Goal: Information Seeking & Learning: Learn about a topic

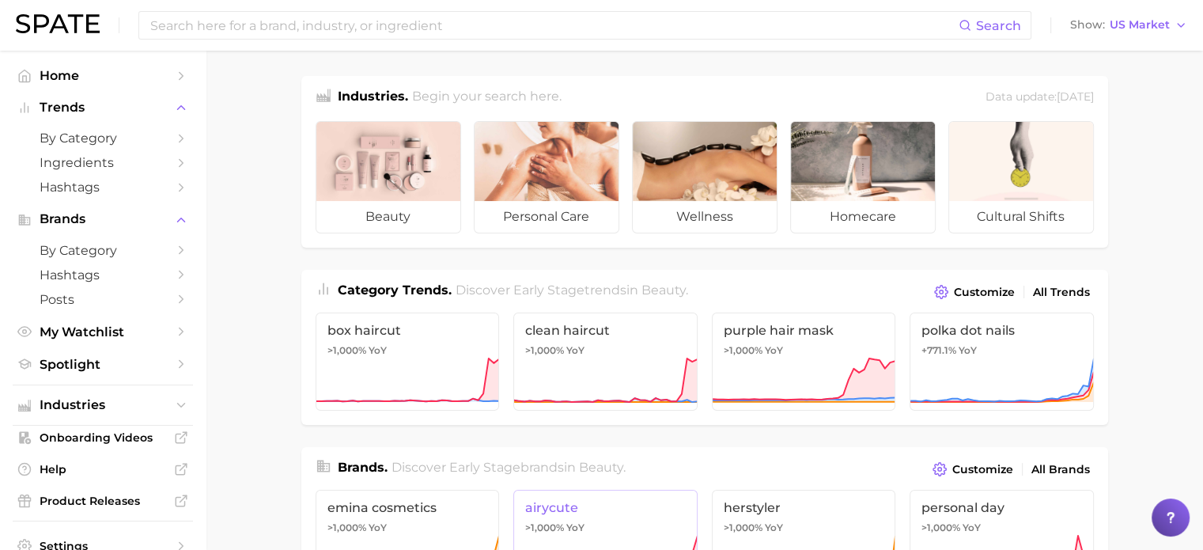
click at [513, 543] on link "airycute >1,000% YoY" at bounding box center [605, 539] width 184 height 98
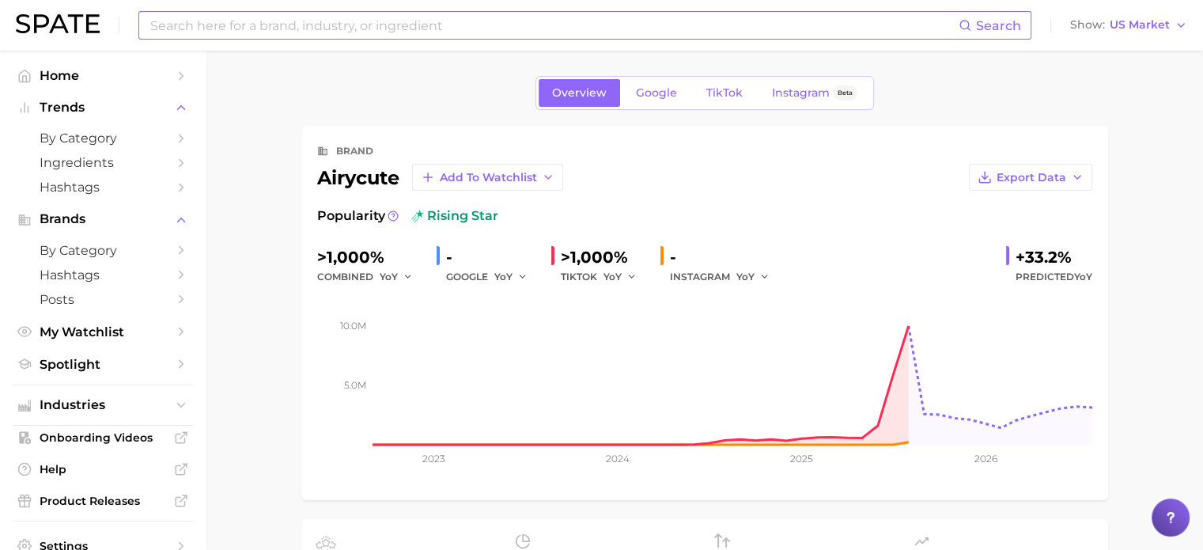
click at [575, 33] on input at bounding box center [554, 25] width 810 height 27
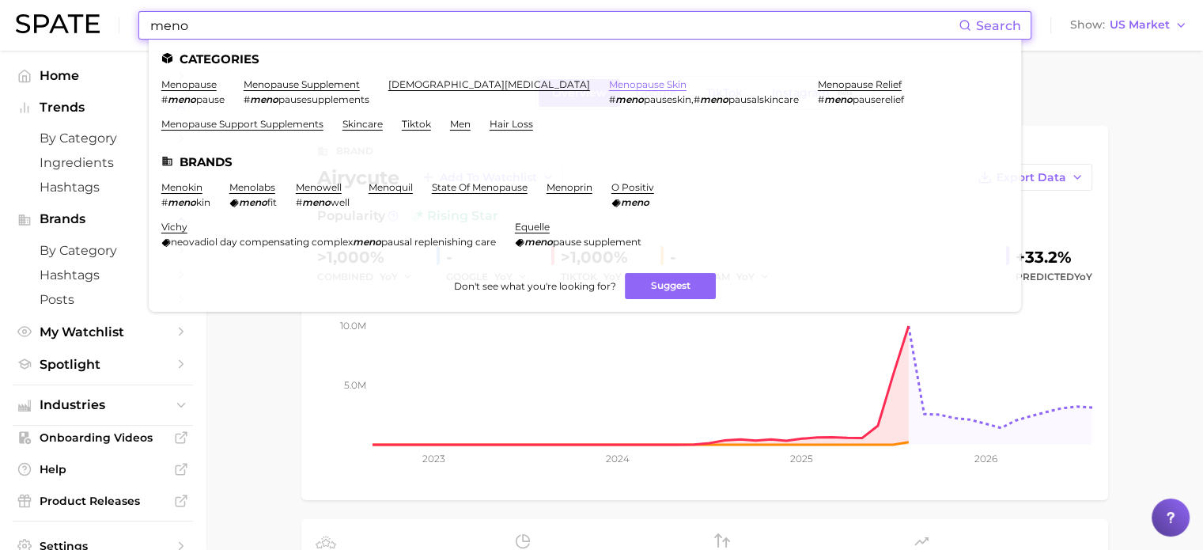
type input "meno"
click at [609, 81] on link "menopause skin" at bounding box center [648, 84] width 78 height 12
